Goal: Task Accomplishment & Management: Use online tool/utility

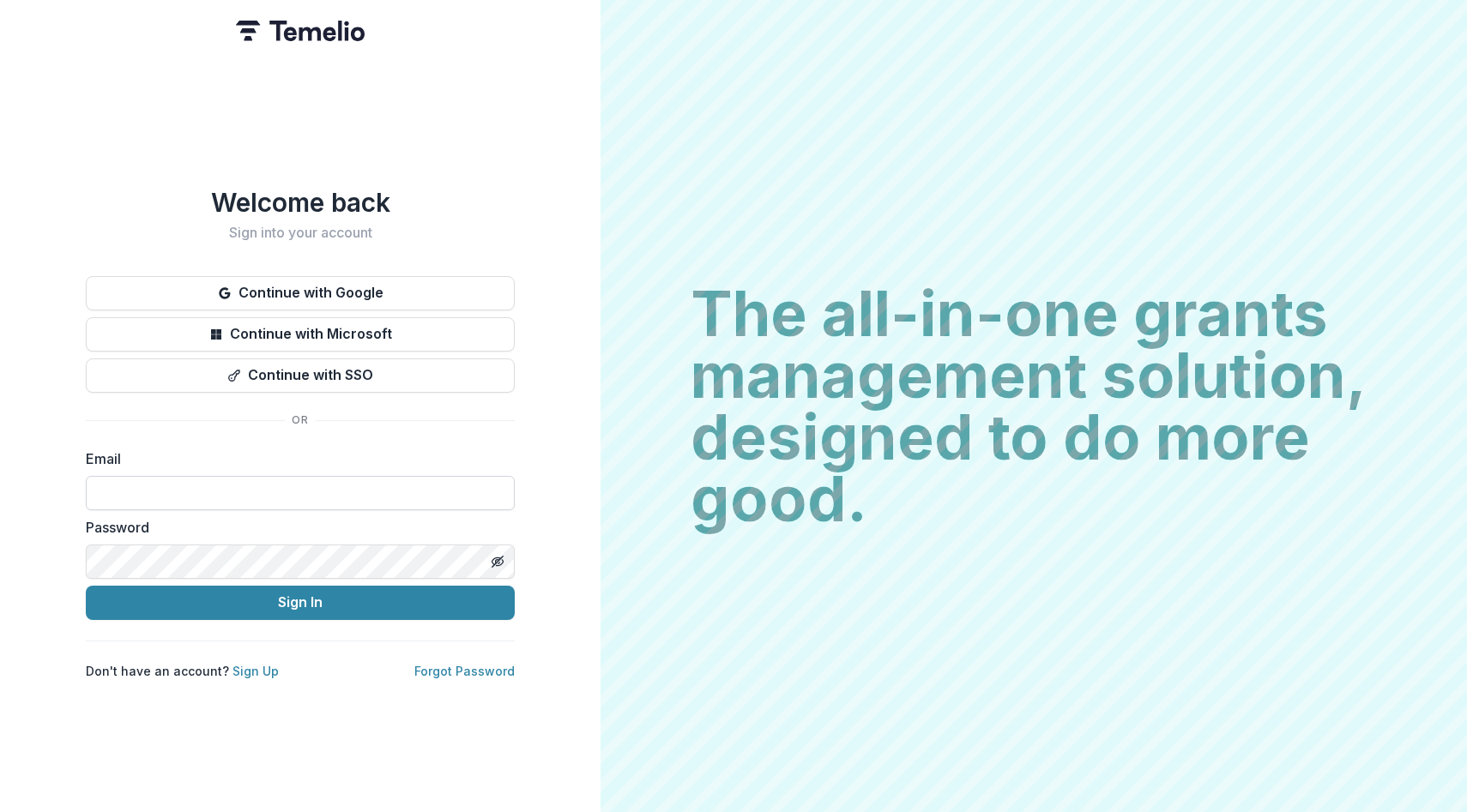
click at [252, 488] on input at bounding box center [300, 493] width 429 height 34
type input "**********"
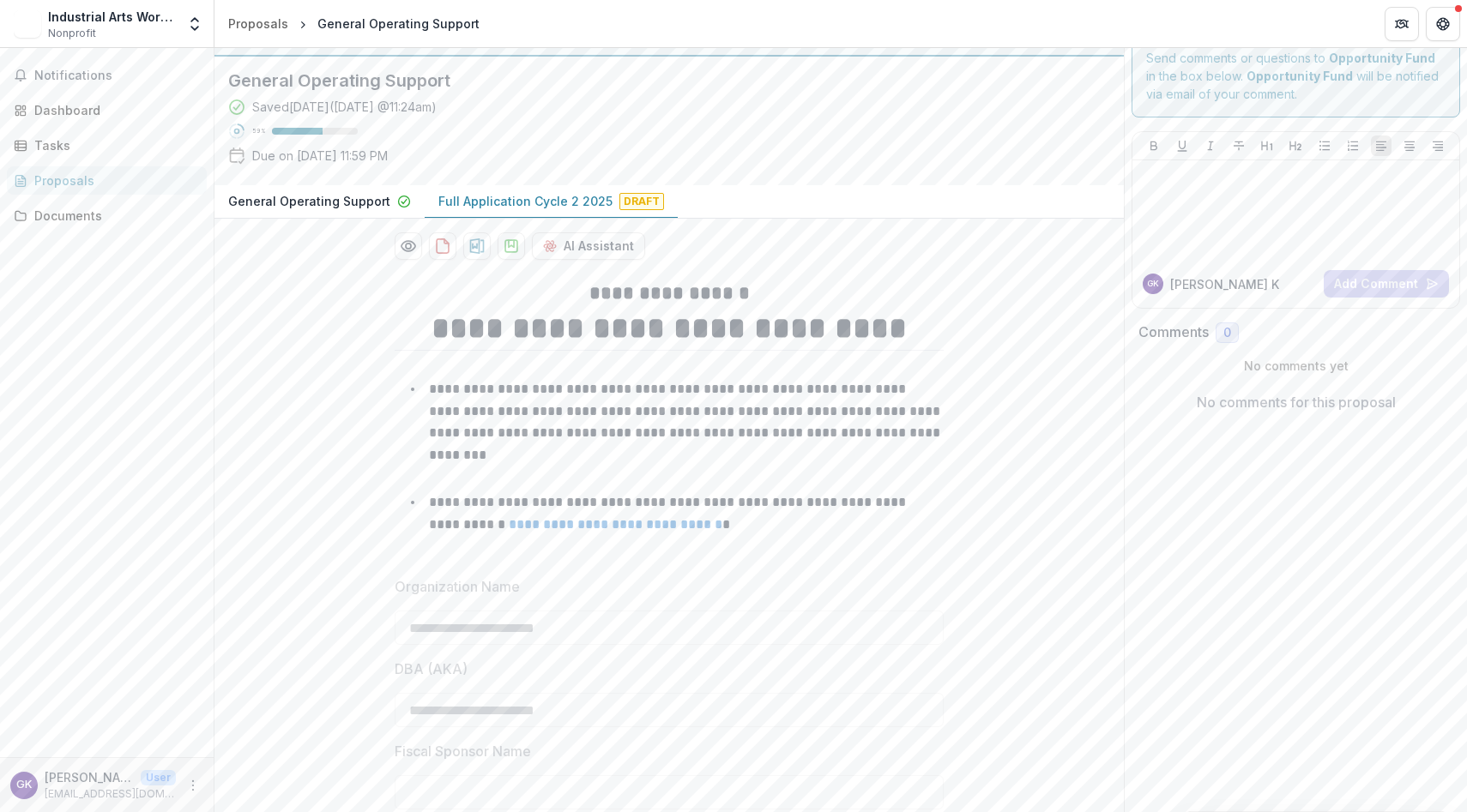
scroll to position [30, 0]
